Goal: Transaction & Acquisition: Register for event/course

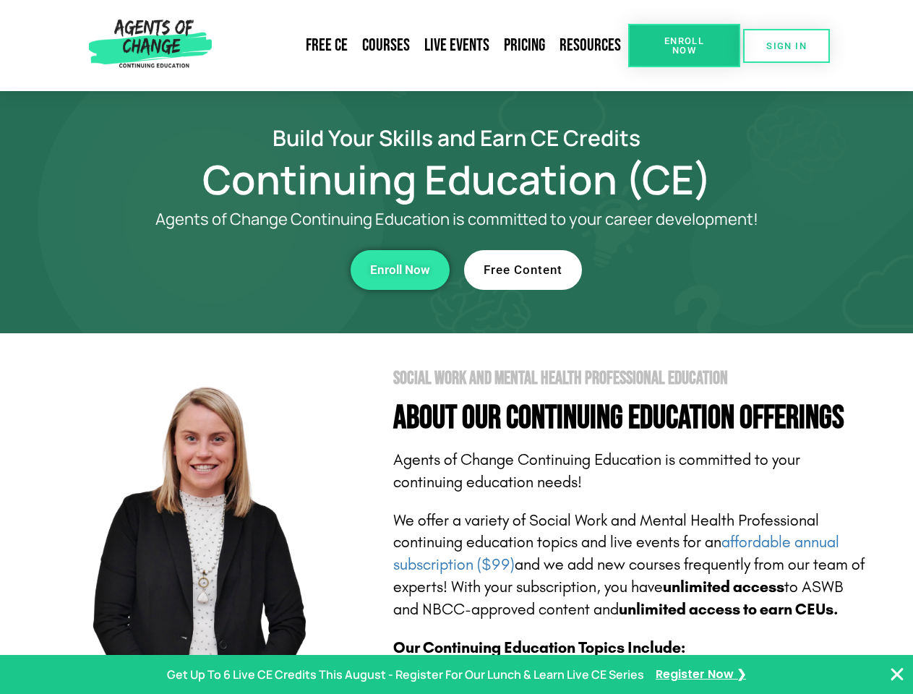
click at [456, 347] on section "Social Work and Mental Health Professional Education About Our Continuing Educa…" at bounding box center [456, 636] width 913 height 607
click at [684, 46] on span "Enroll Now" at bounding box center [684, 45] width 66 height 19
click at [786, 46] on span "SIGN IN" at bounding box center [786, 45] width 40 height 9
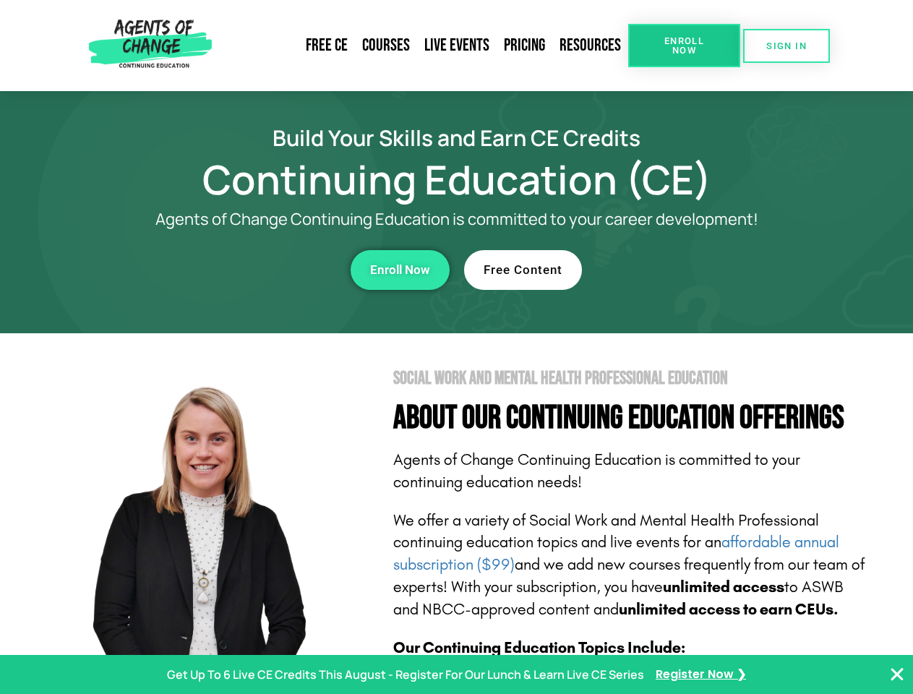
click at [251, 270] on div "Enroll Now" at bounding box center [250, 270] width 397 height 40
click at [400, 270] on span "Enroll Now" at bounding box center [400, 270] width 60 height 12
click at [663, 270] on div "Free Content" at bounding box center [662, 270] width 397 height 40
